Goal: Information Seeking & Learning: Learn about a topic

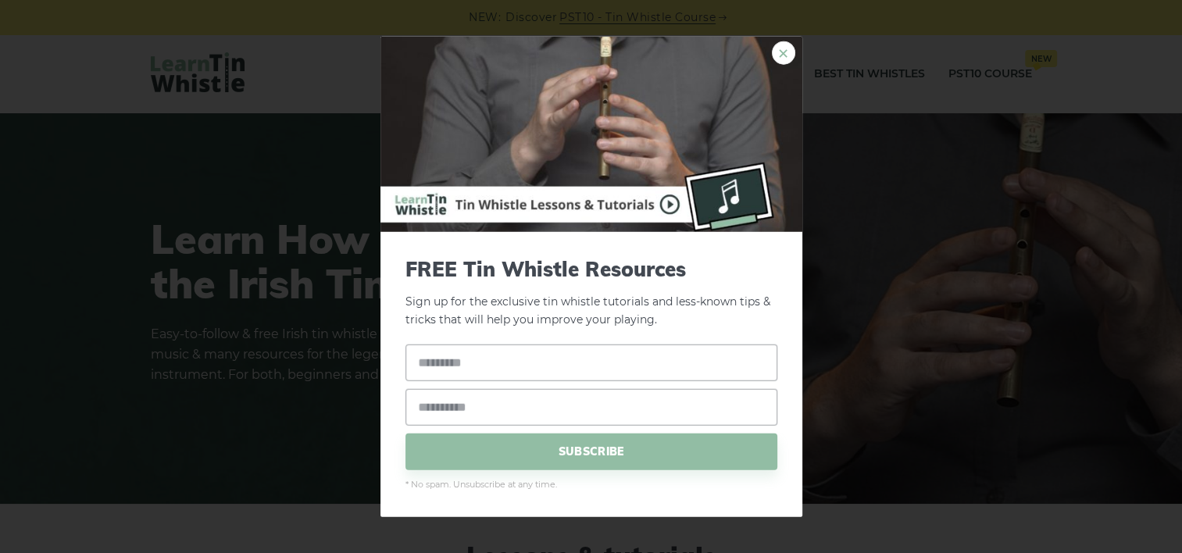
click at [784, 50] on link "×" at bounding box center [783, 52] width 23 height 23
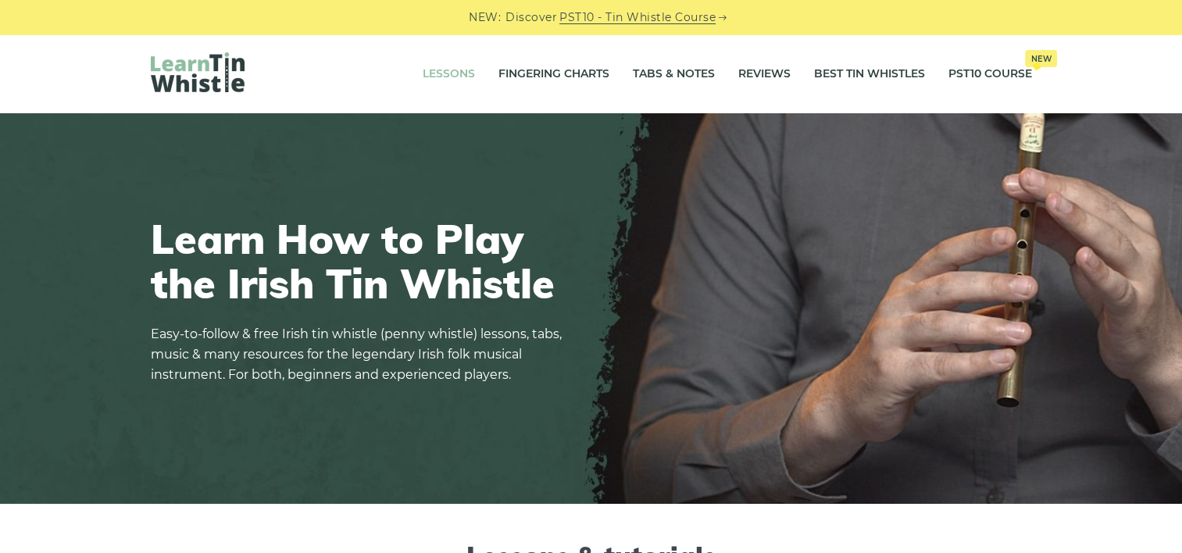
click at [449, 67] on link "Lessons" at bounding box center [449, 74] width 52 height 39
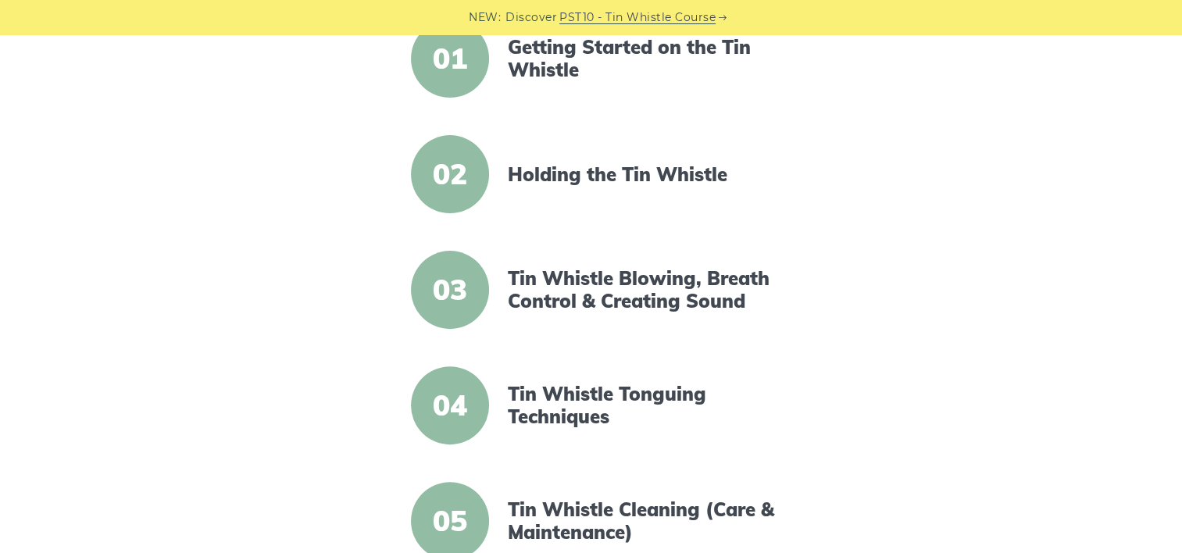
scroll to position [433, 0]
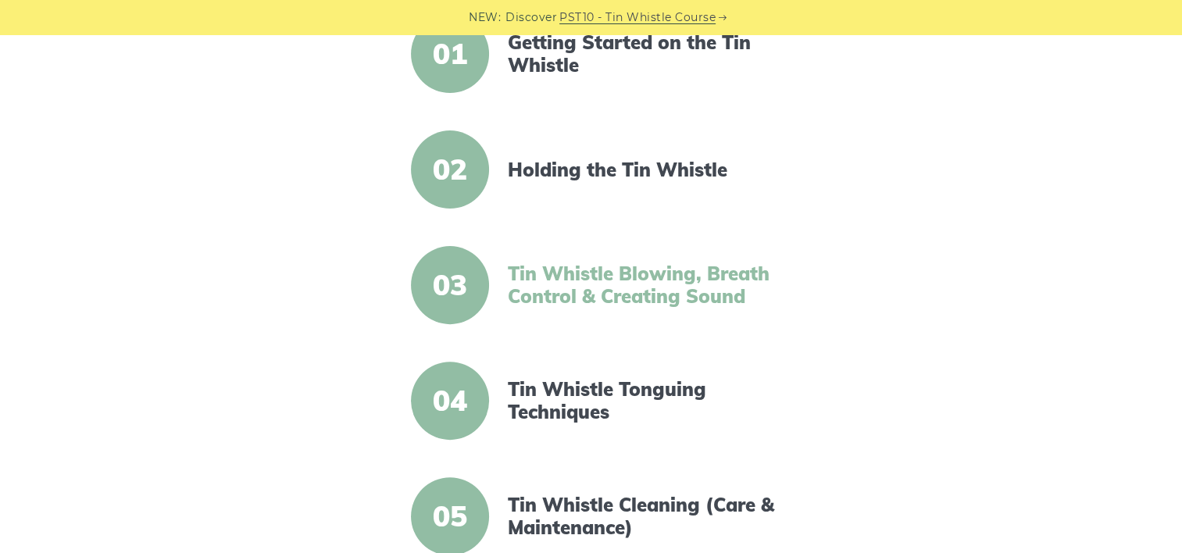
drag, startPoint x: 270, startPoint y: 325, endPoint x: 646, endPoint y: 284, distance: 378.1
click at [646, 284] on link "Tin Whistle Blowing, Breath Control & Creating Sound" at bounding box center [642, 285] width 269 height 45
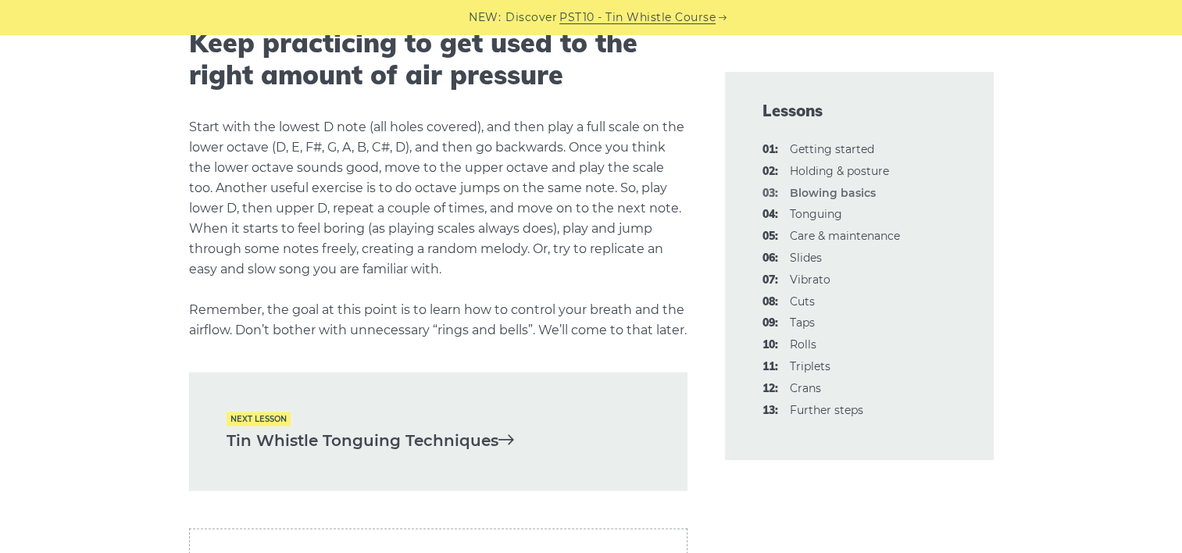
scroll to position [3053, 0]
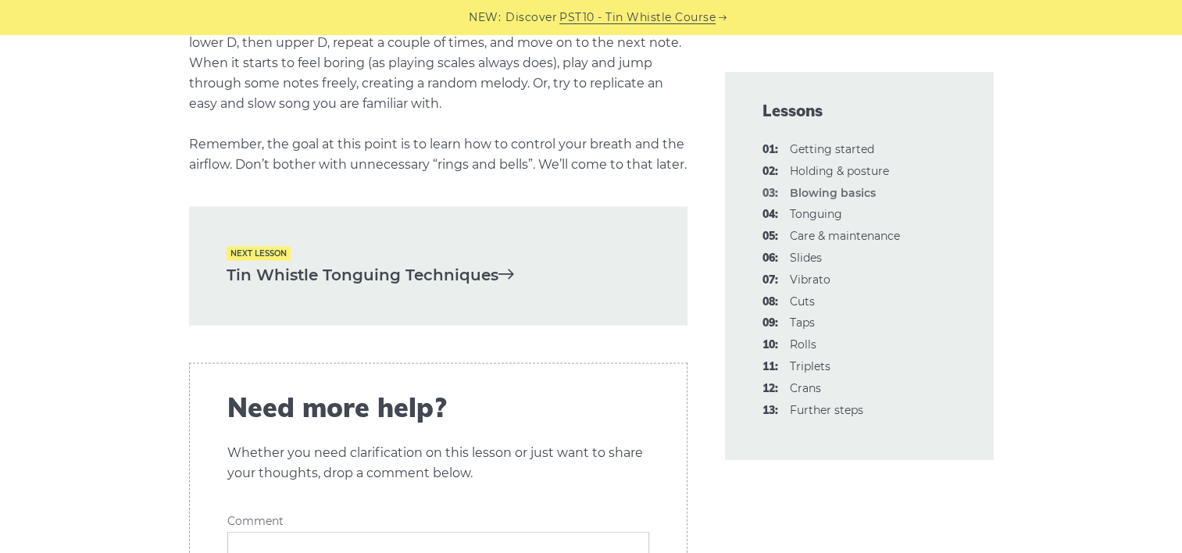
scroll to position [3213, 0]
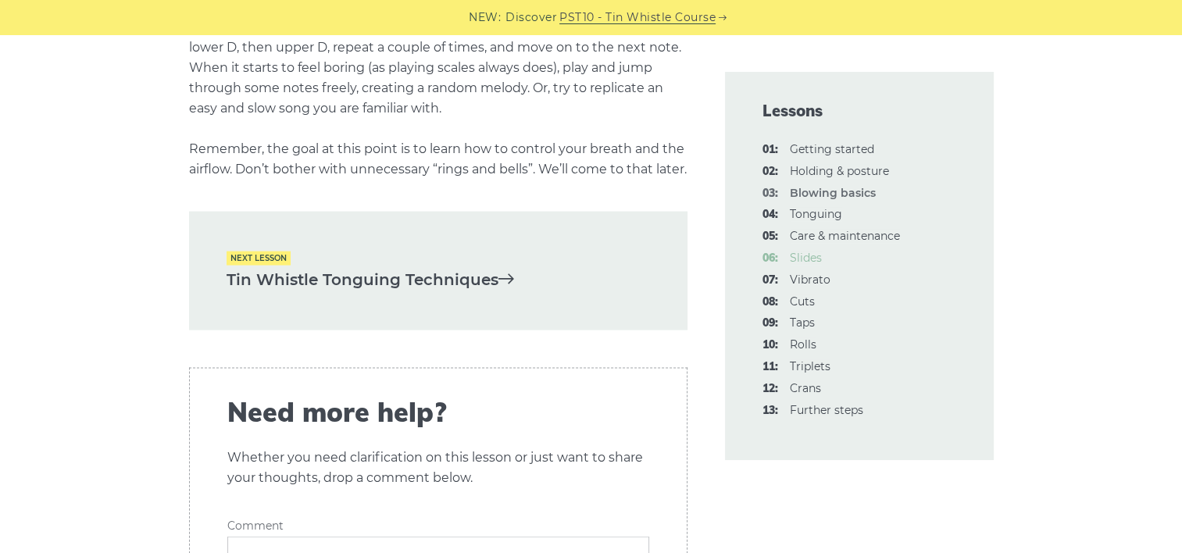
click at [809, 258] on link "06: Slides" at bounding box center [806, 258] width 32 height 14
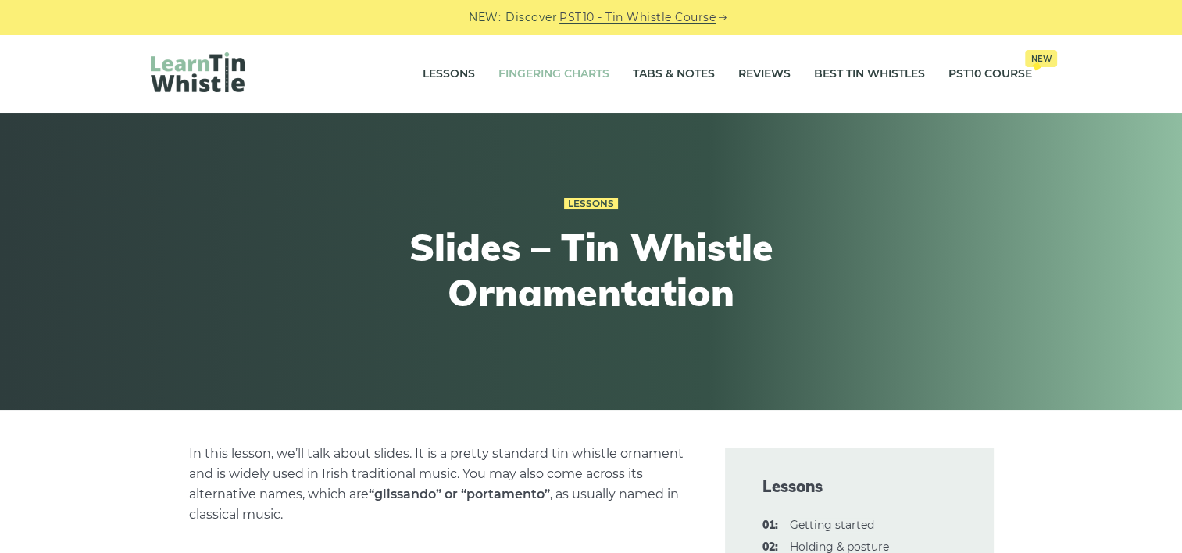
click at [537, 75] on link "Fingering Charts" at bounding box center [553, 74] width 111 height 39
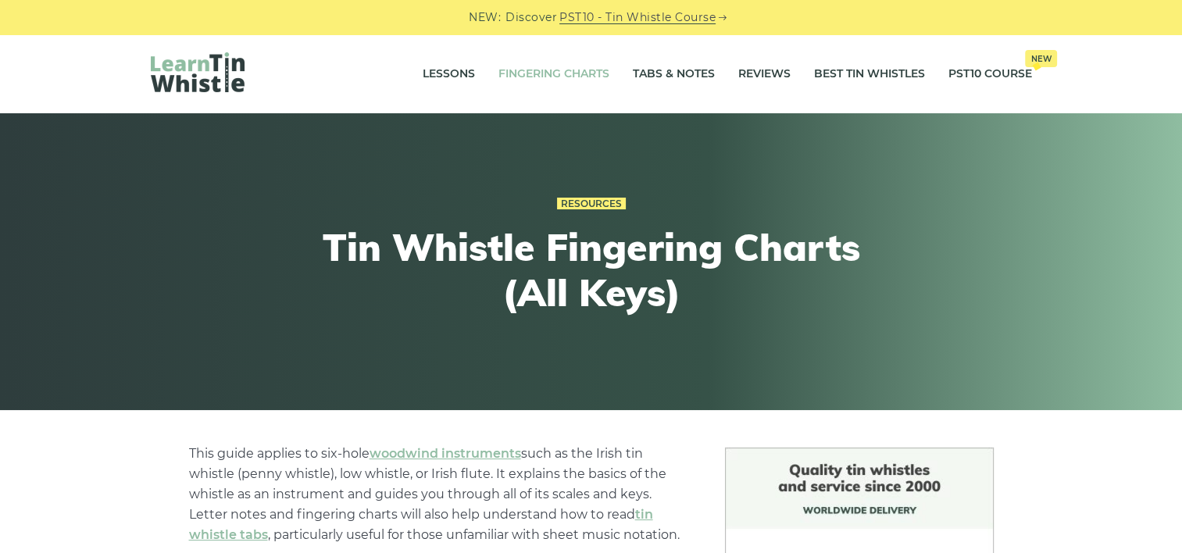
click at [304, 322] on div "Resources Tin Whistle Fingering Charts (All Keys)" at bounding box center [591, 261] width 575 height 213
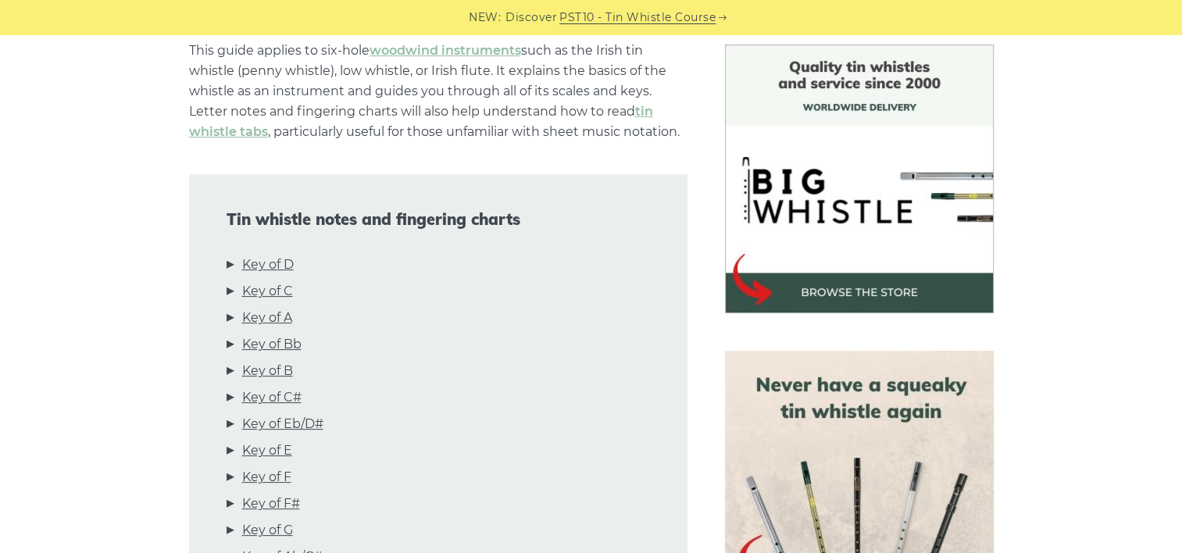
scroll to position [403, 0]
click at [278, 259] on link "Key of D" at bounding box center [268, 265] width 52 height 20
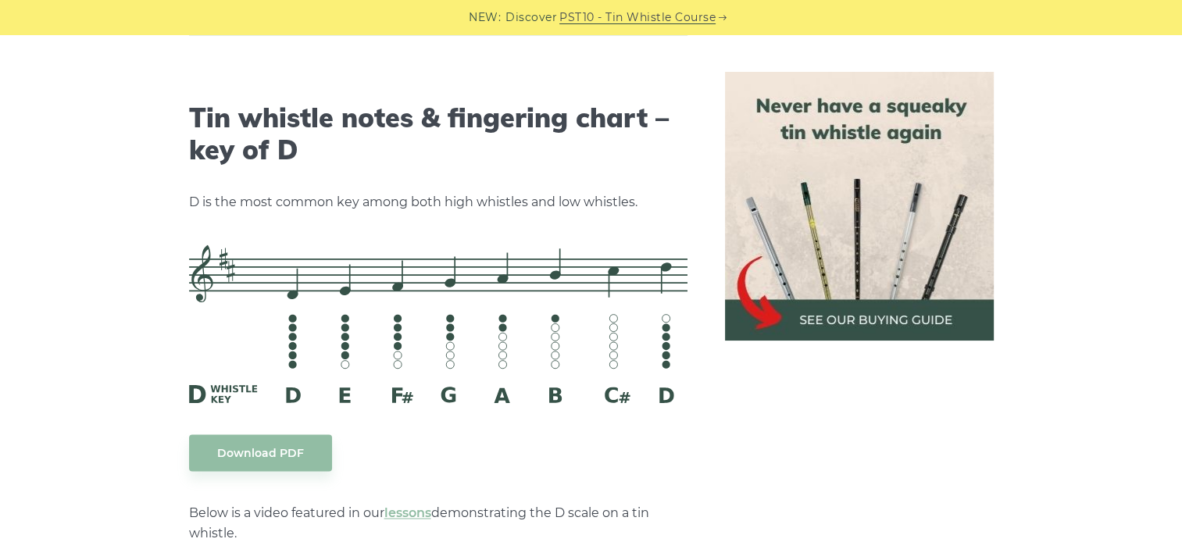
scroll to position [2435, 0]
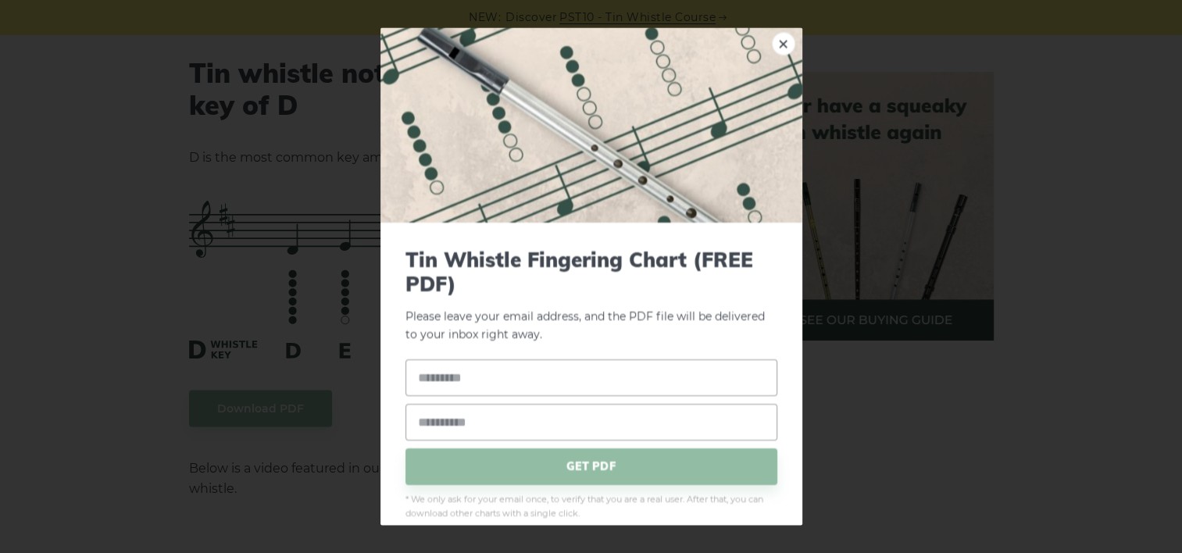
click at [577, 381] on input "text" at bounding box center [592, 377] width 372 height 37
type input "**********"
click at [577, 381] on input "**********" at bounding box center [592, 377] width 372 height 37
click at [556, 427] on input "email" at bounding box center [592, 422] width 372 height 37
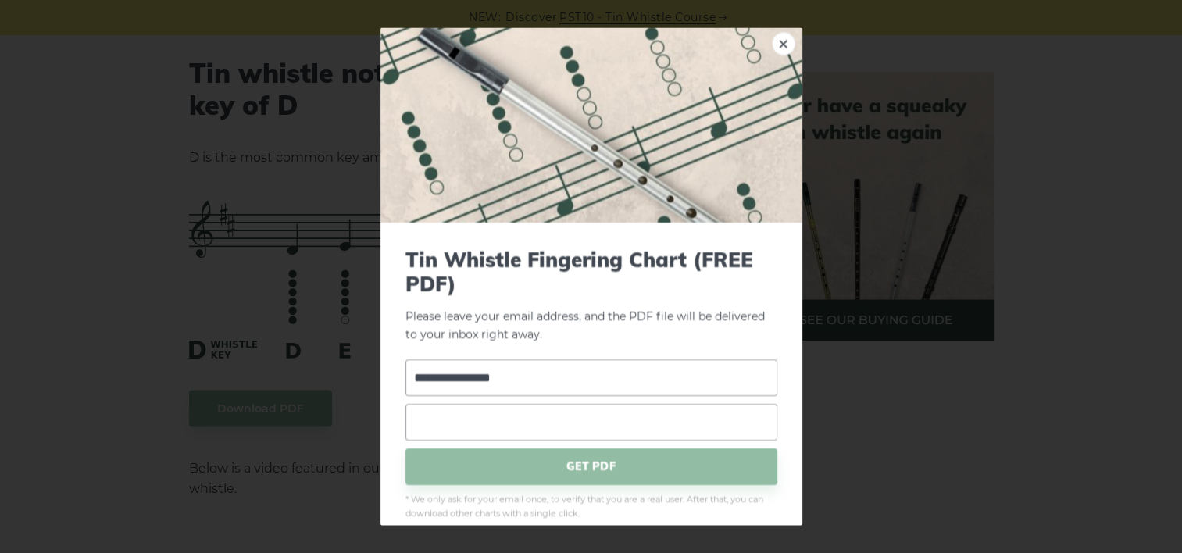
type input "**********"
click at [581, 459] on span "GET PDF" at bounding box center [592, 466] width 372 height 37
click at [638, 468] on span "GET PDF" at bounding box center [592, 466] width 372 height 37
click at [598, 369] on input "**********" at bounding box center [592, 377] width 372 height 37
click at [606, 458] on span "GET PDF" at bounding box center [592, 466] width 372 height 37
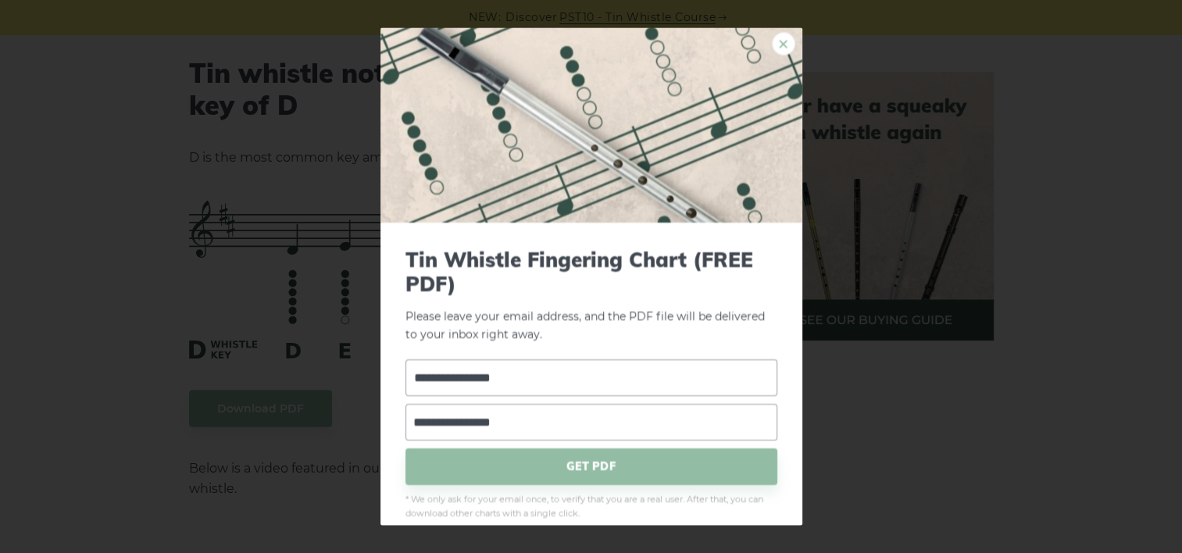
click at [772, 41] on link "×" at bounding box center [783, 43] width 23 height 23
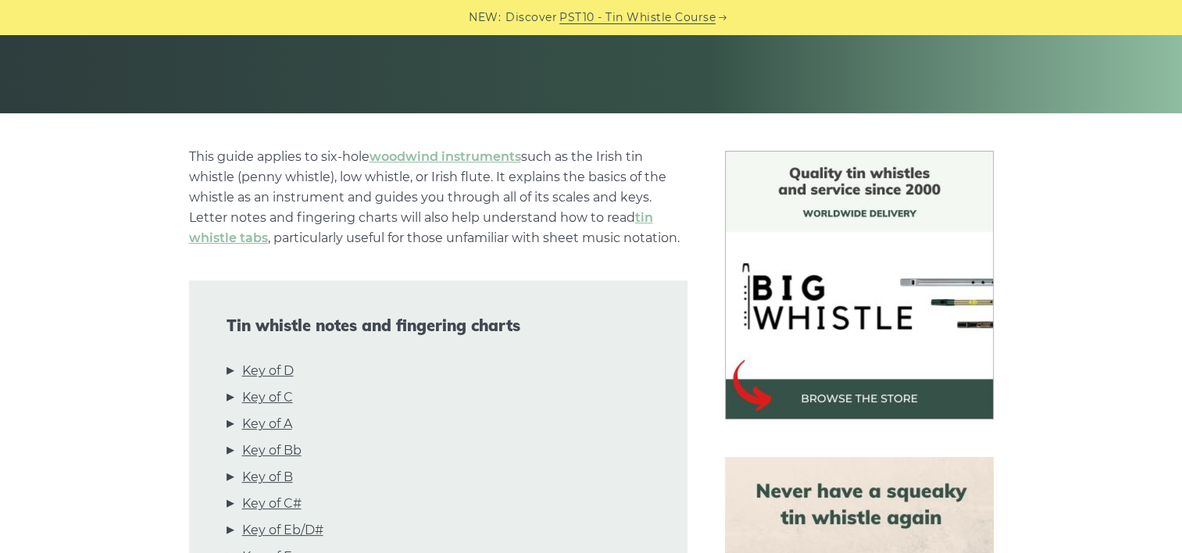
scroll to position [0, 0]
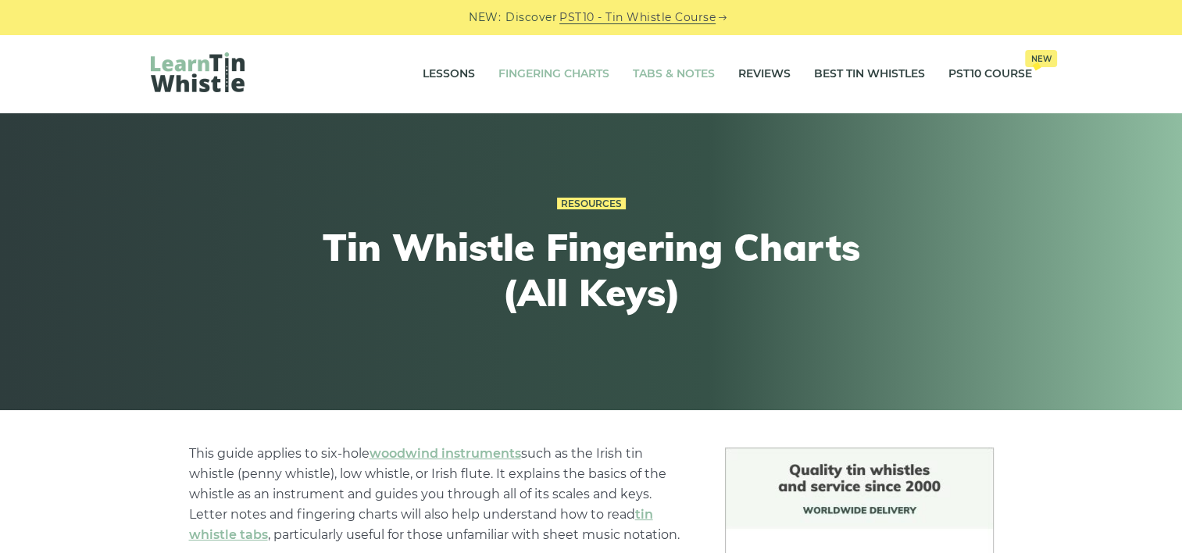
click at [677, 73] on link "Tabs & Notes" at bounding box center [674, 74] width 82 height 39
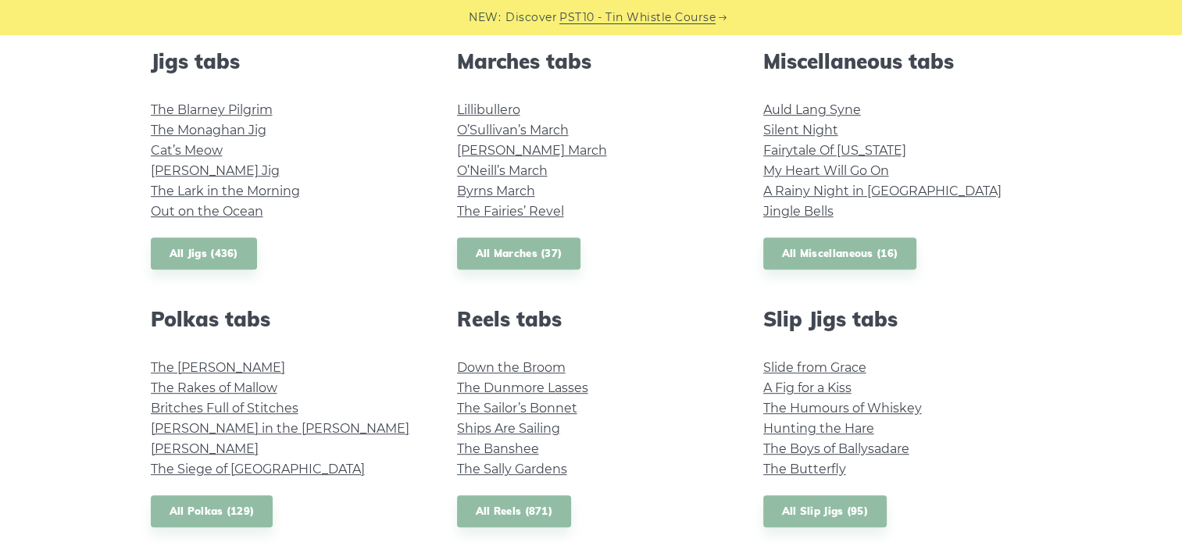
scroll to position [877, 0]
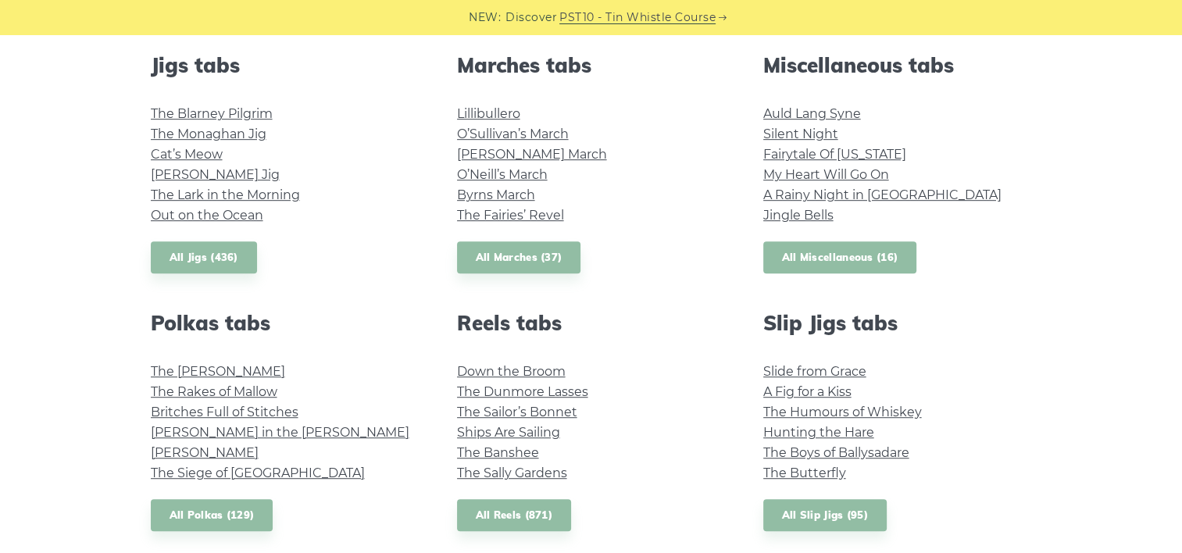
click at [816, 252] on link "All Miscellaneous (16)" at bounding box center [840, 257] width 154 height 32
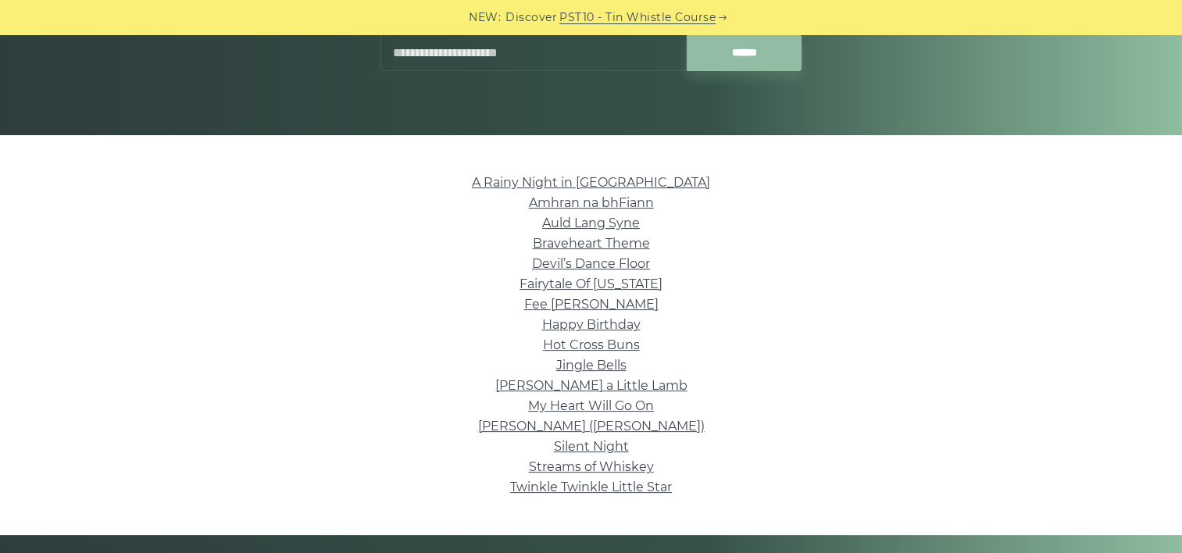
scroll to position [278, 0]
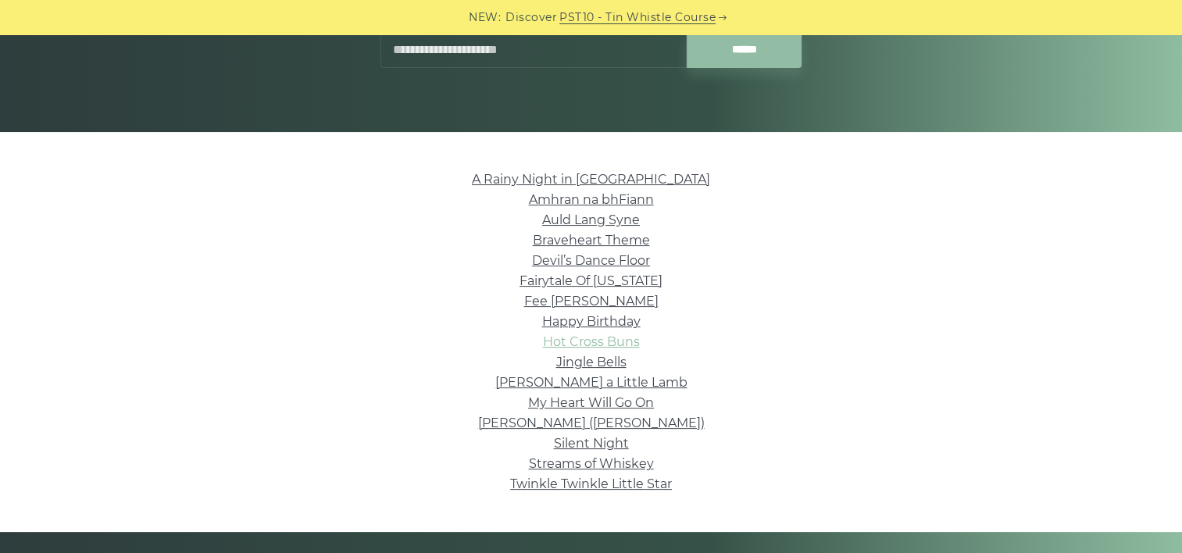
click at [616, 344] on link "Hot Cross Buns" at bounding box center [591, 341] width 97 height 15
click at [577, 359] on link "Jingle Bells" at bounding box center [591, 362] width 70 height 15
click at [585, 441] on link "Silent Night" at bounding box center [591, 443] width 75 height 15
click at [610, 316] on link "Happy Birthday" at bounding box center [591, 321] width 98 height 15
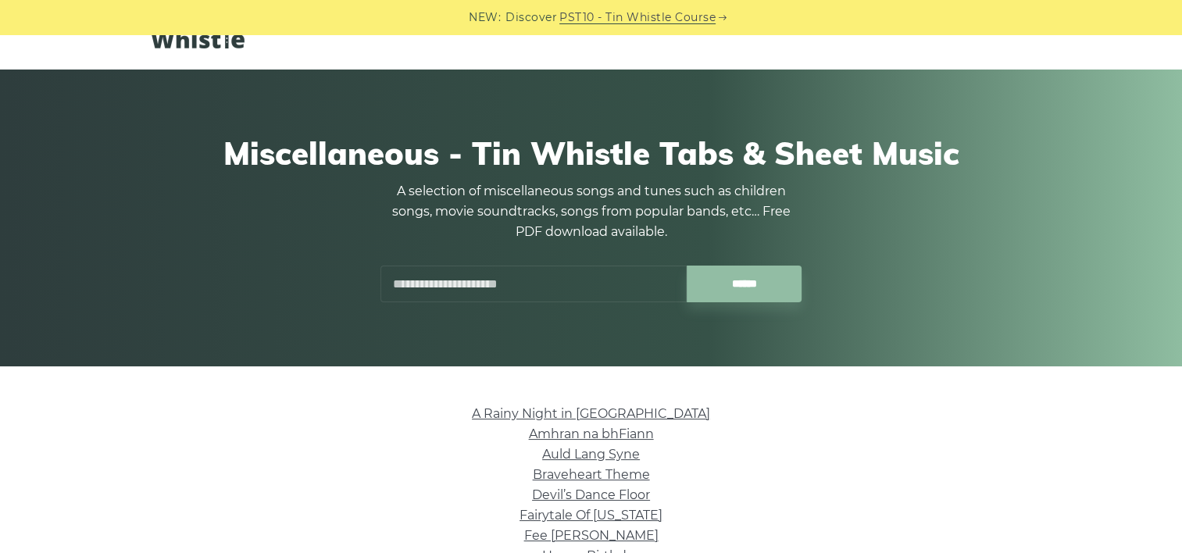
scroll to position [0, 0]
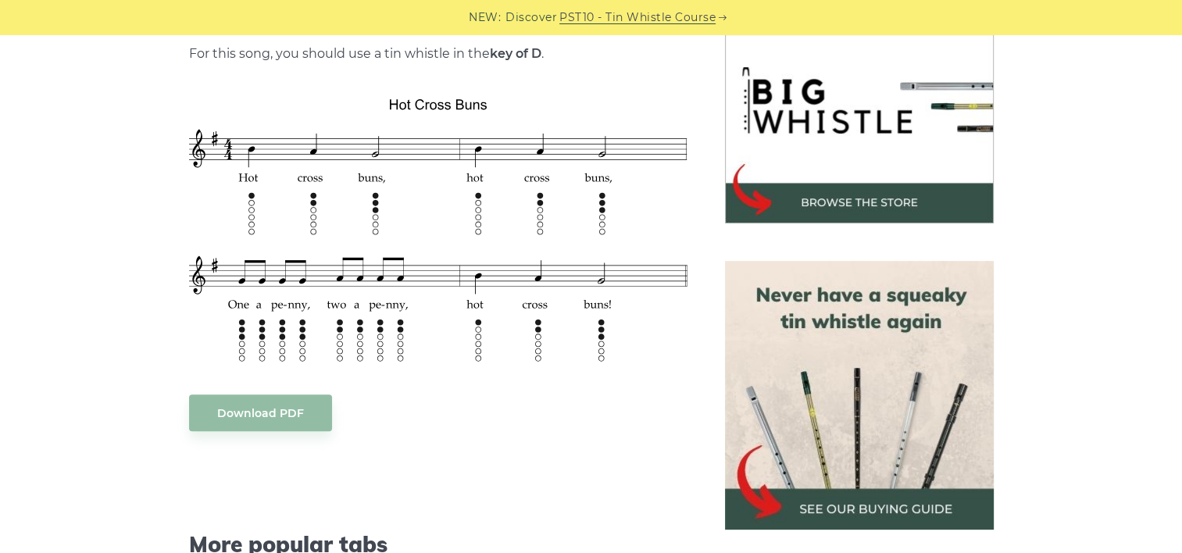
scroll to position [506, 0]
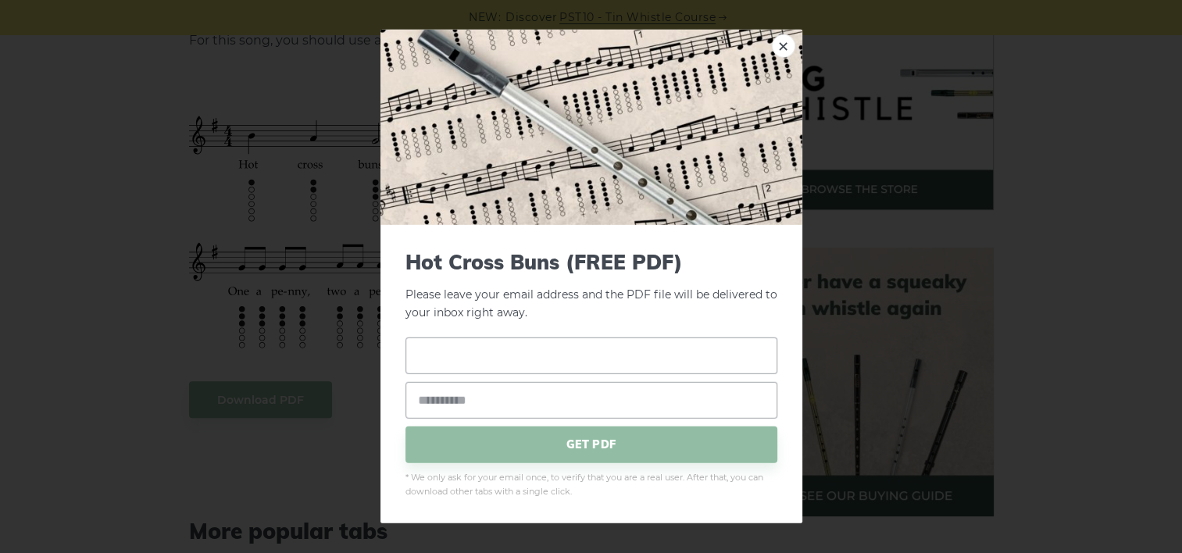
click at [535, 354] on input "text" at bounding box center [592, 355] width 372 height 37
type input "*********"
type input "**********"
click at [513, 443] on span "GET PDF" at bounding box center [592, 444] width 372 height 37
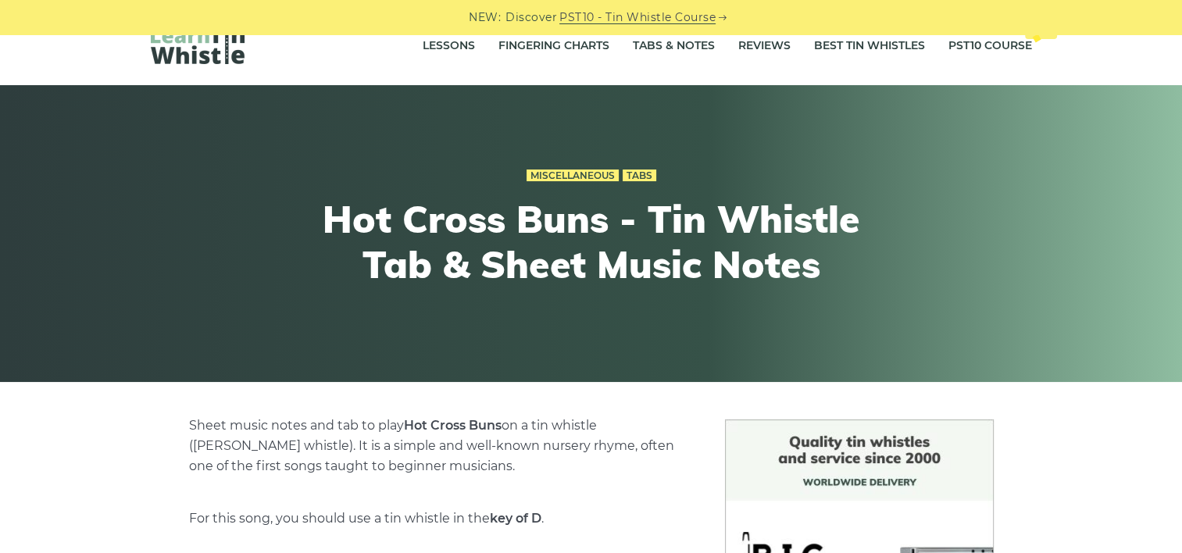
scroll to position [0, 0]
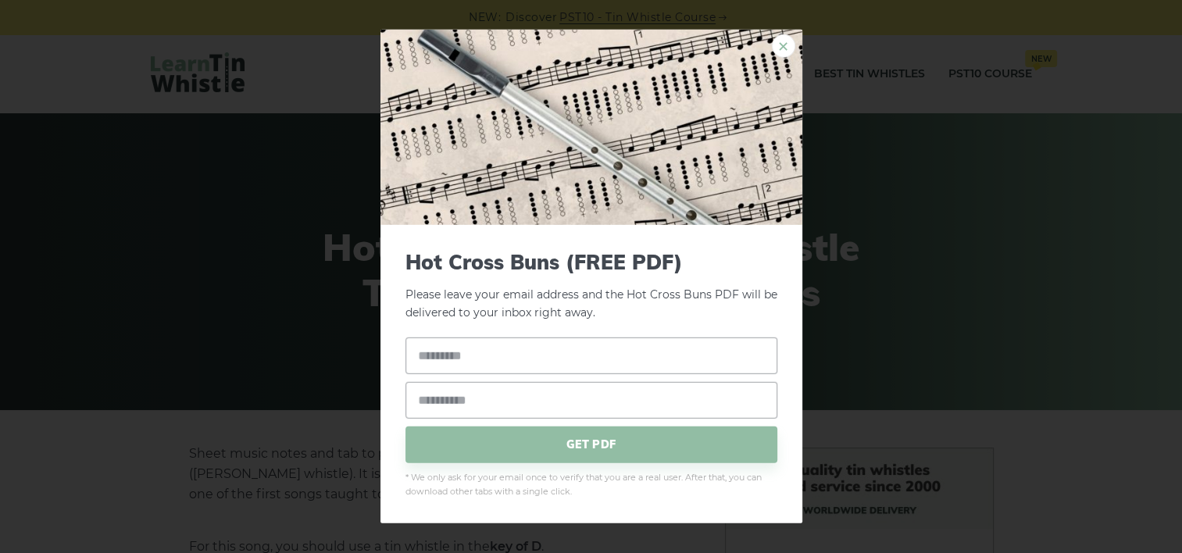
click at [789, 46] on link "×" at bounding box center [783, 45] width 23 height 23
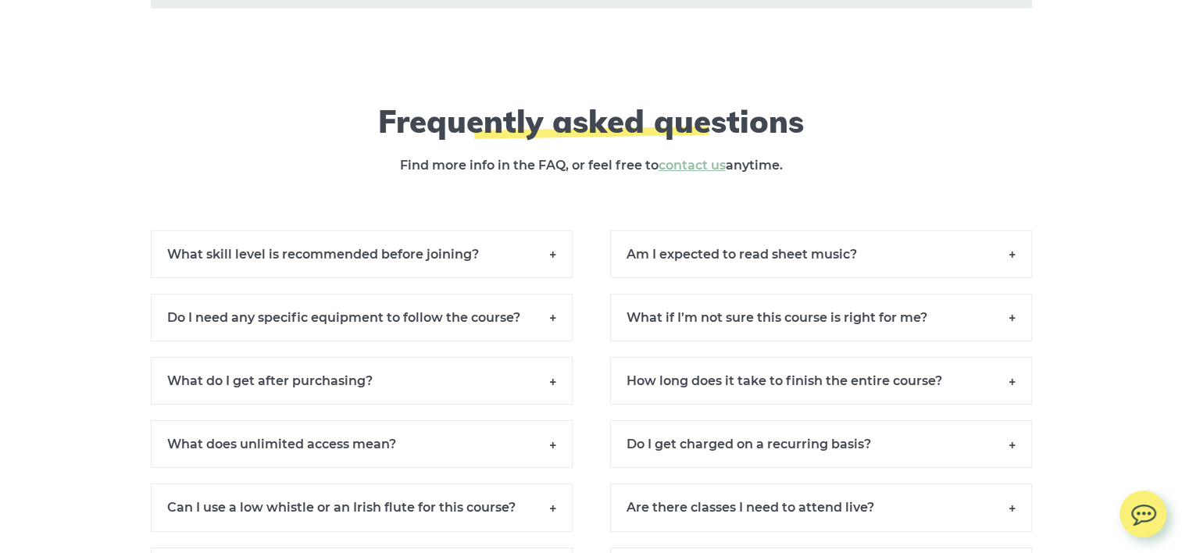
scroll to position [11833, 0]
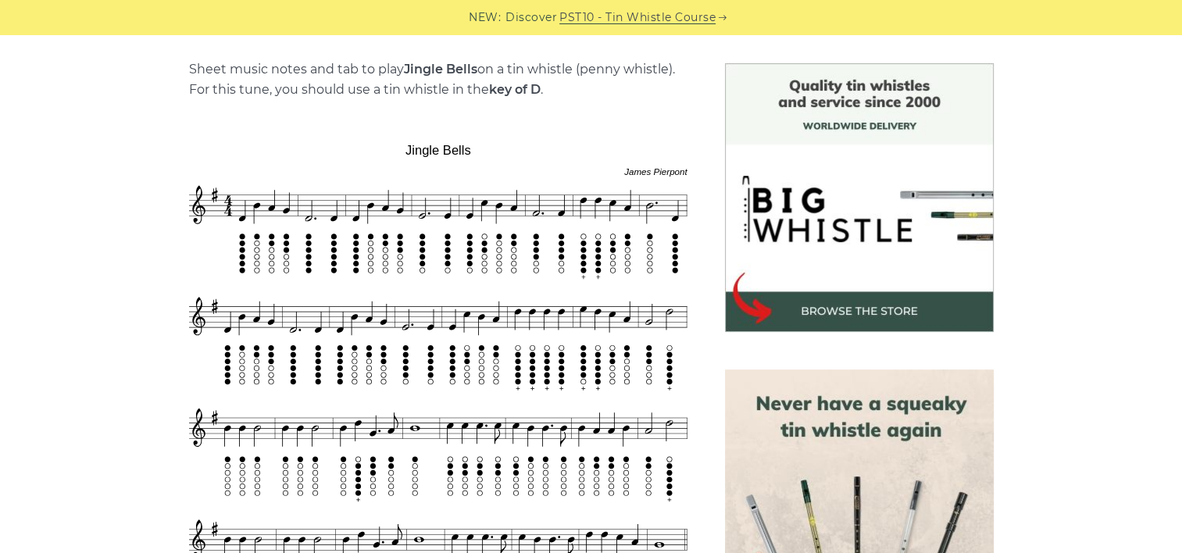
scroll to position [388, 0]
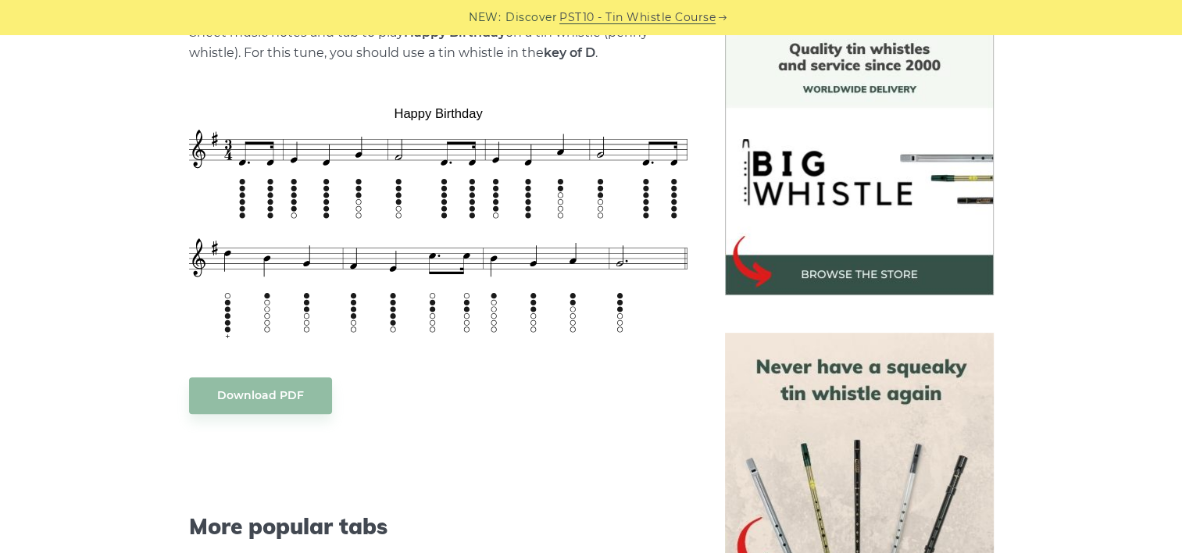
scroll to position [422, 0]
click at [294, 392] on link "Download PDF" at bounding box center [260, 395] width 143 height 37
